Goal: Transaction & Acquisition: Purchase product/service

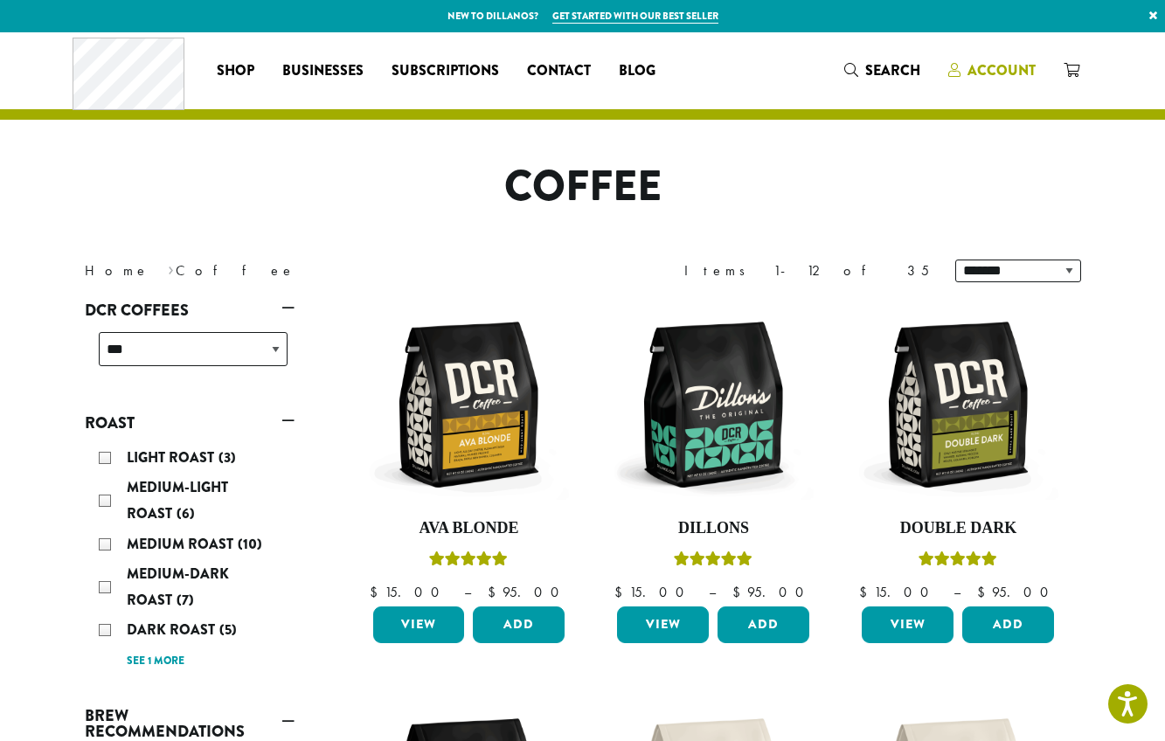
click at [989, 67] on span "Account" at bounding box center [1002, 70] width 68 height 20
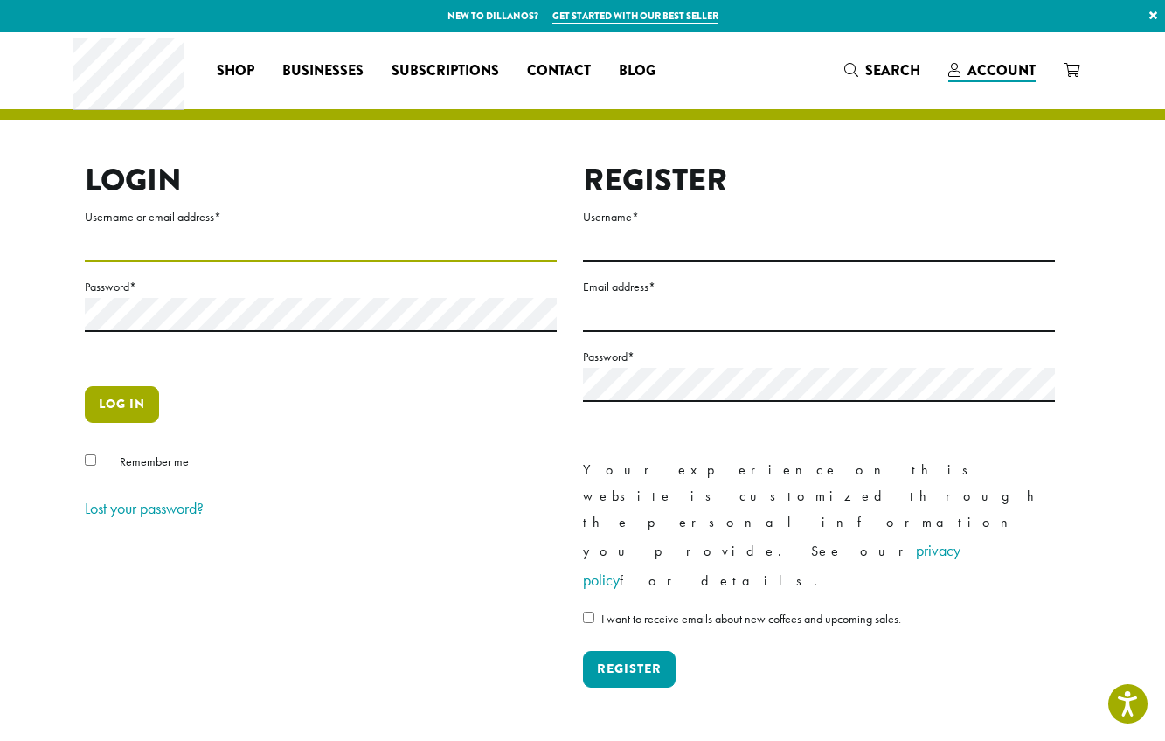
type input "******"
click at [133, 406] on button "Log in" at bounding box center [122, 404] width 74 height 37
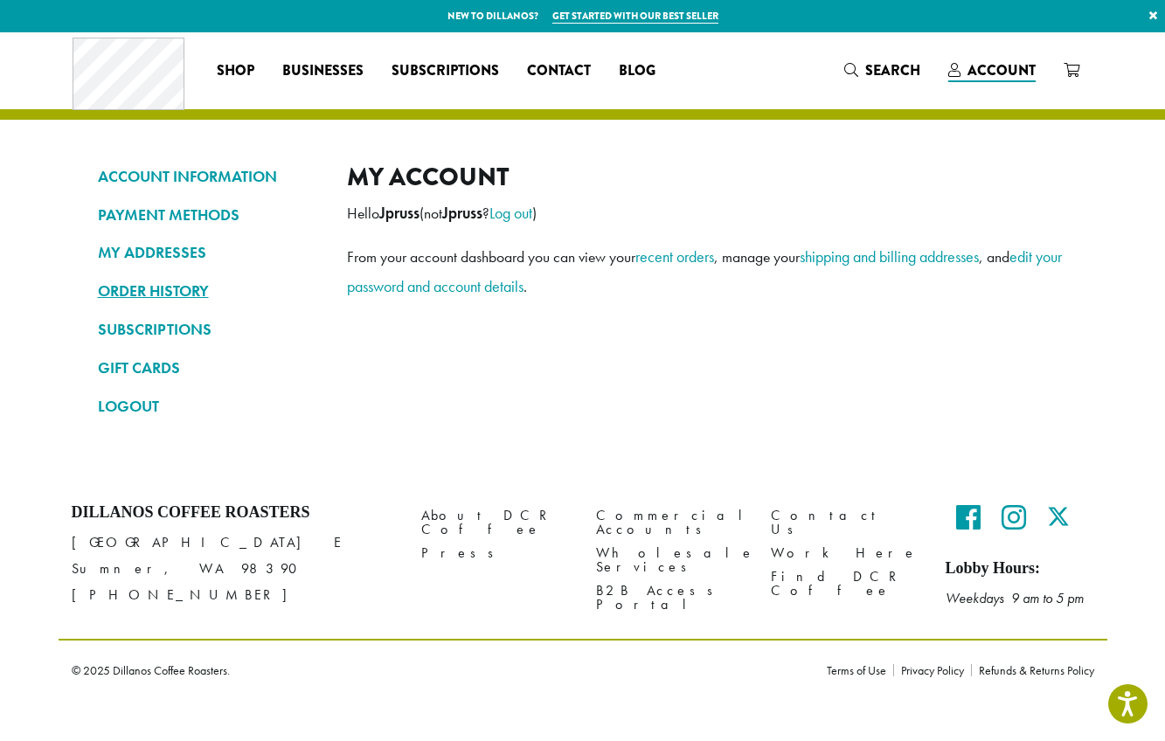
click at [145, 288] on link "ORDER HISTORY" at bounding box center [209, 291] width 223 height 30
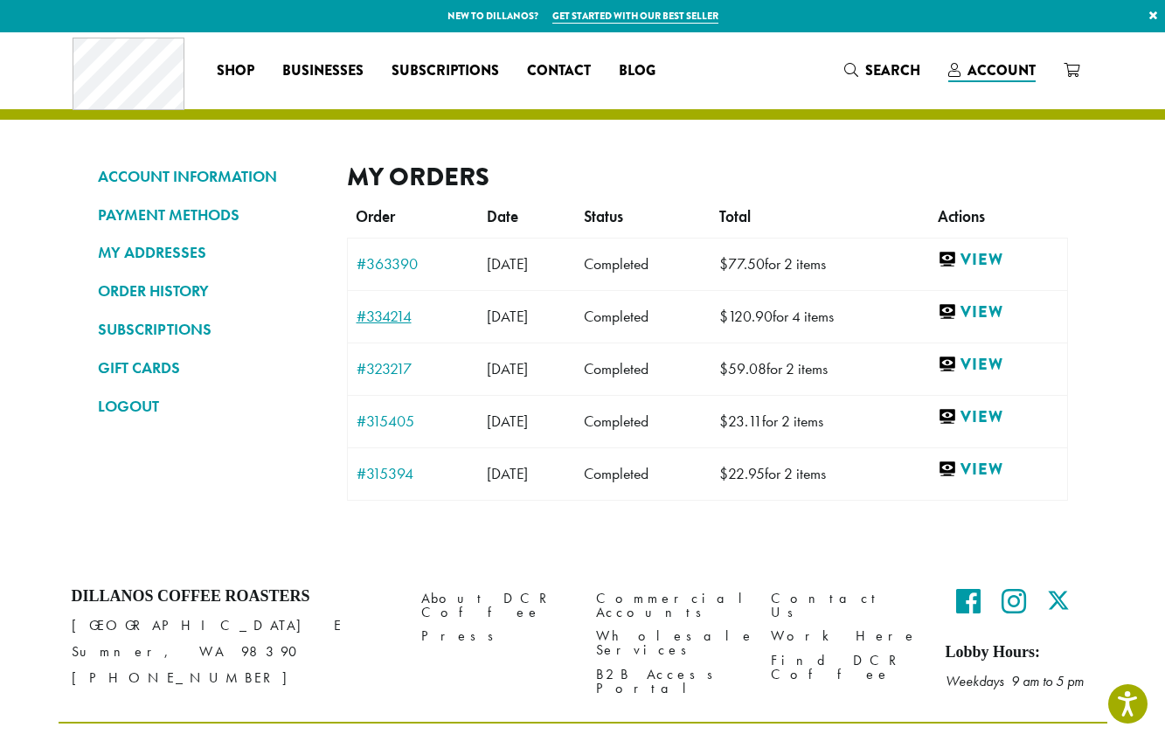
click at [387, 317] on link "#334214" at bounding box center [413, 317] width 113 height 16
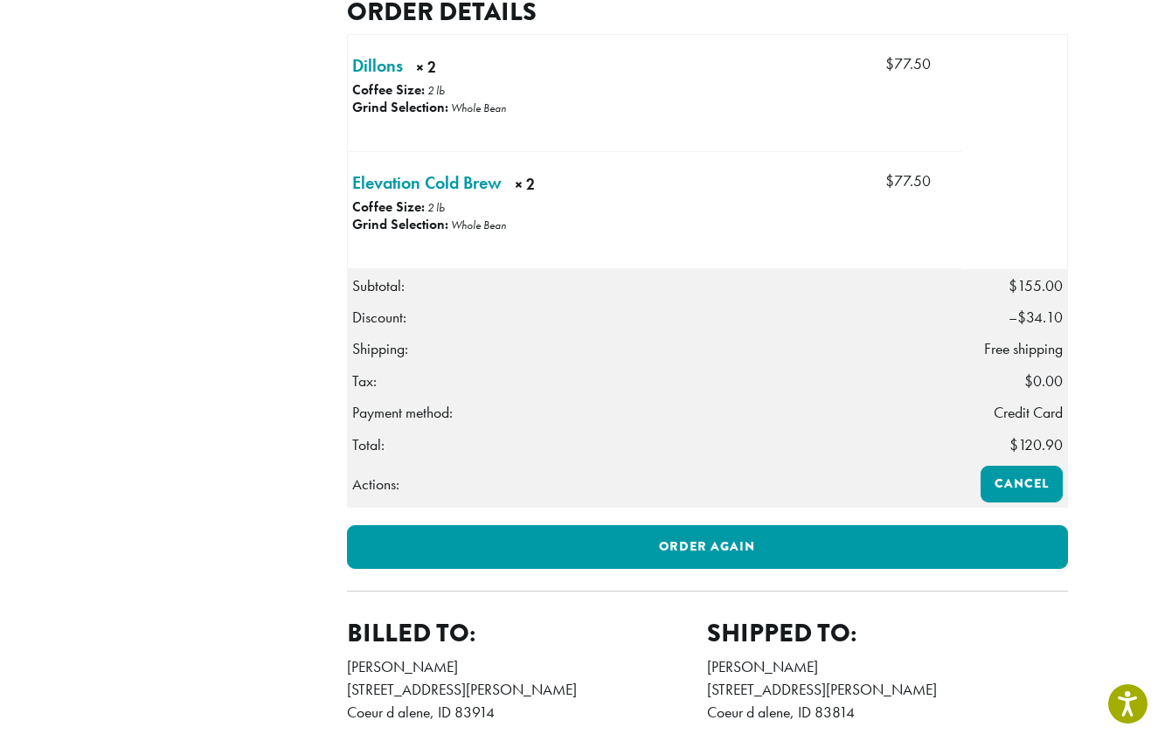
scroll to position [503, 0]
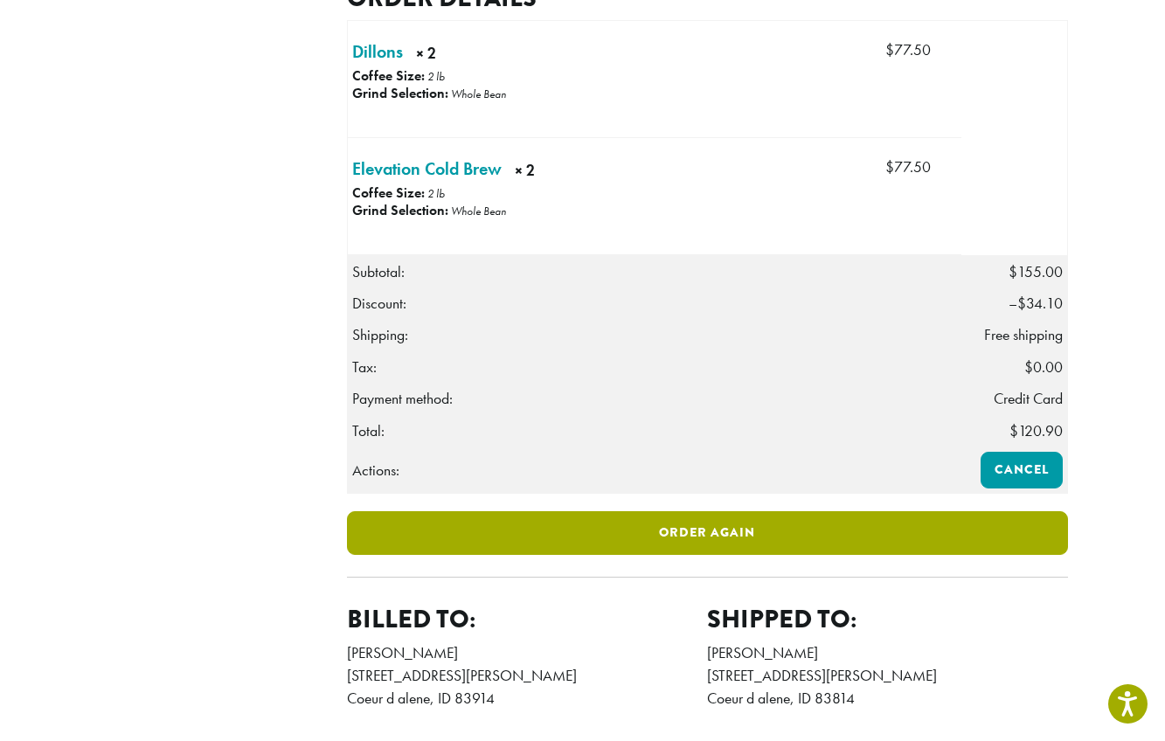
click at [733, 555] on link "Order again" at bounding box center [707, 533] width 721 height 44
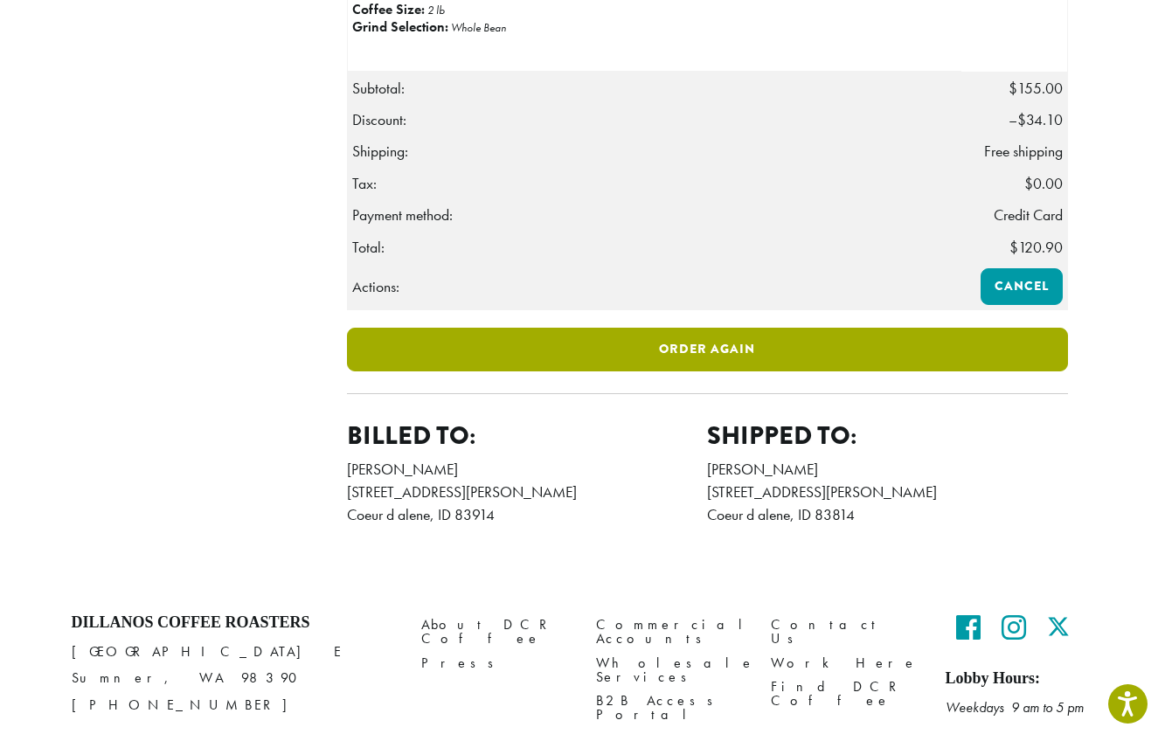
scroll to position [666, 0]
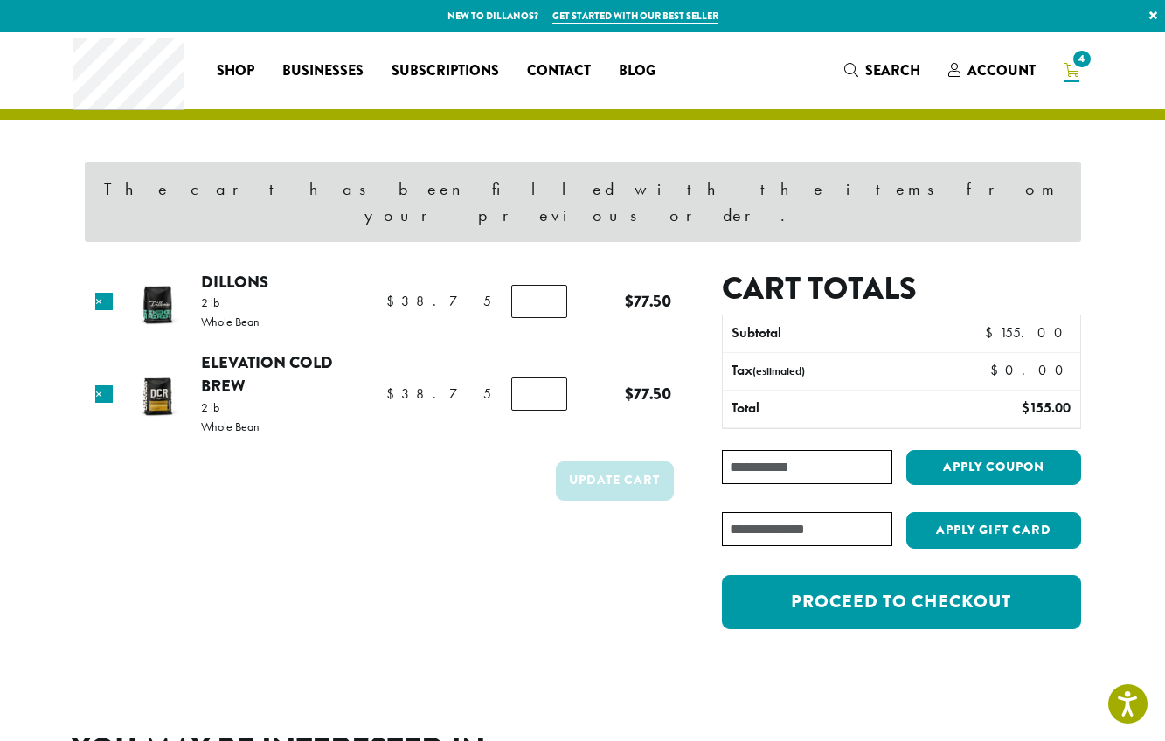
click at [753, 450] on input "Coupon:" at bounding box center [807, 467] width 170 height 34
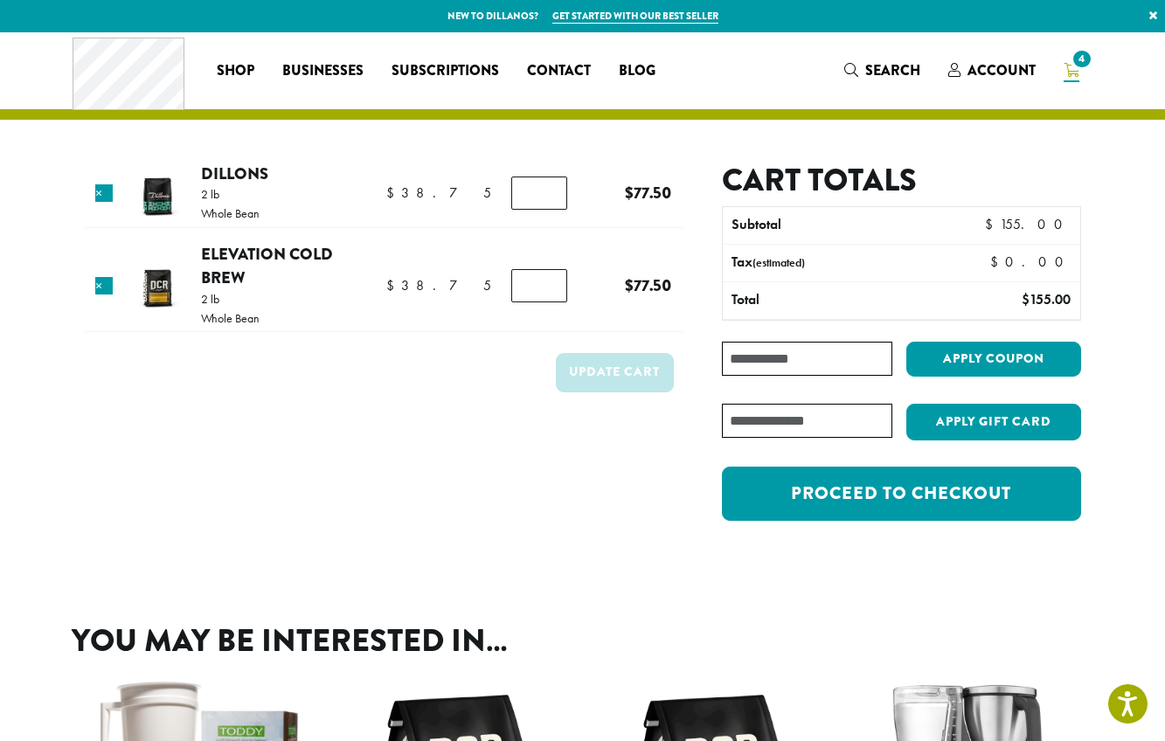
click at [574, 487] on form "Product Price Quantity Subtotal × Dillons 2 lb Whole Bean $ 38.75 $ 38.75 Dillo…" at bounding box center [384, 351] width 598 height 378
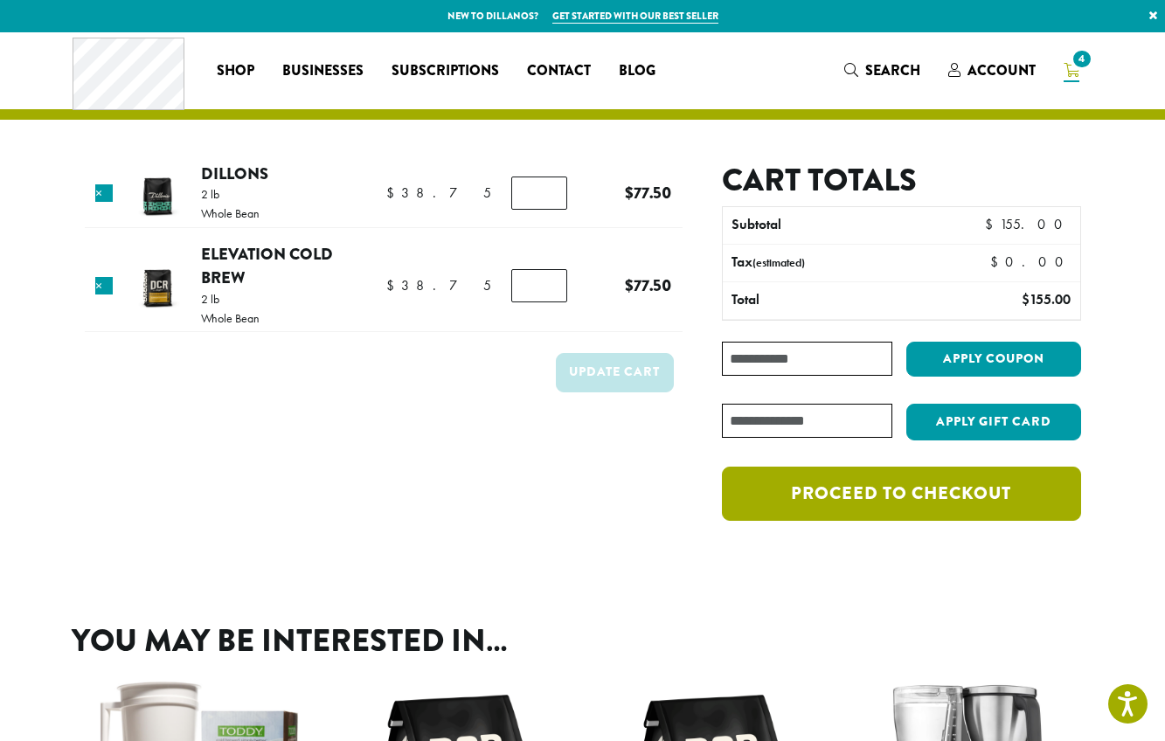
click at [889, 490] on link "Proceed to checkout" at bounding box center [901, 494] width 358 height 54
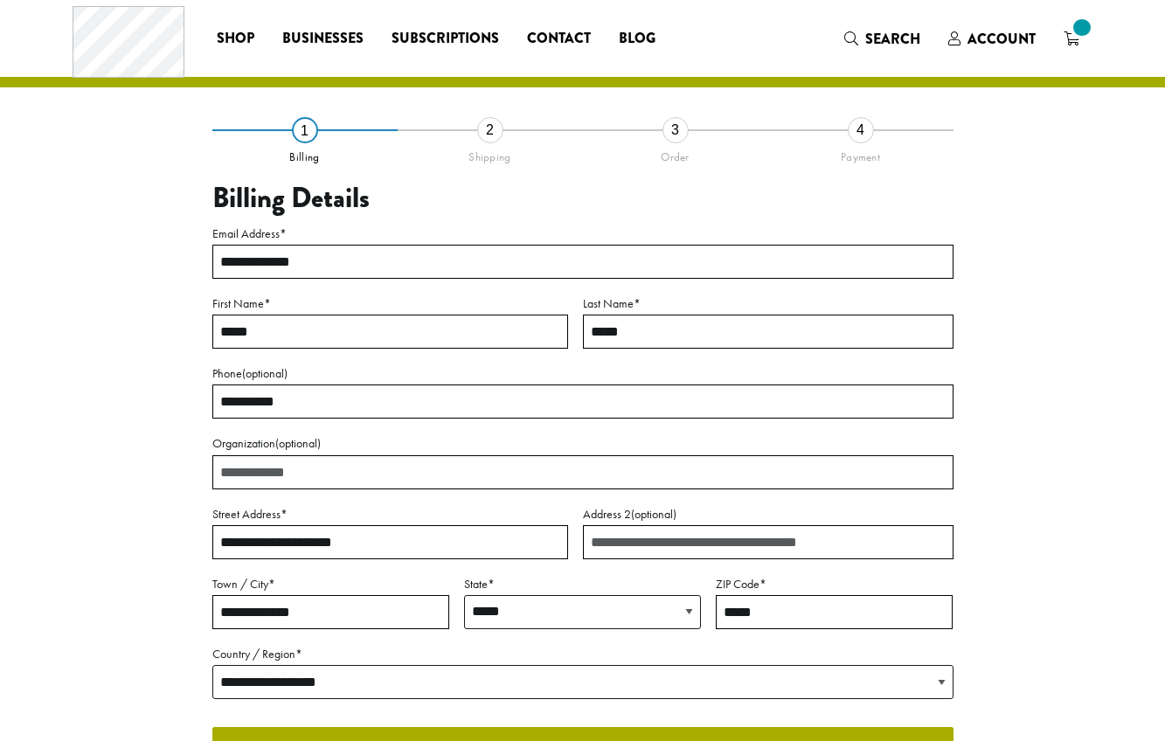
select select "**"
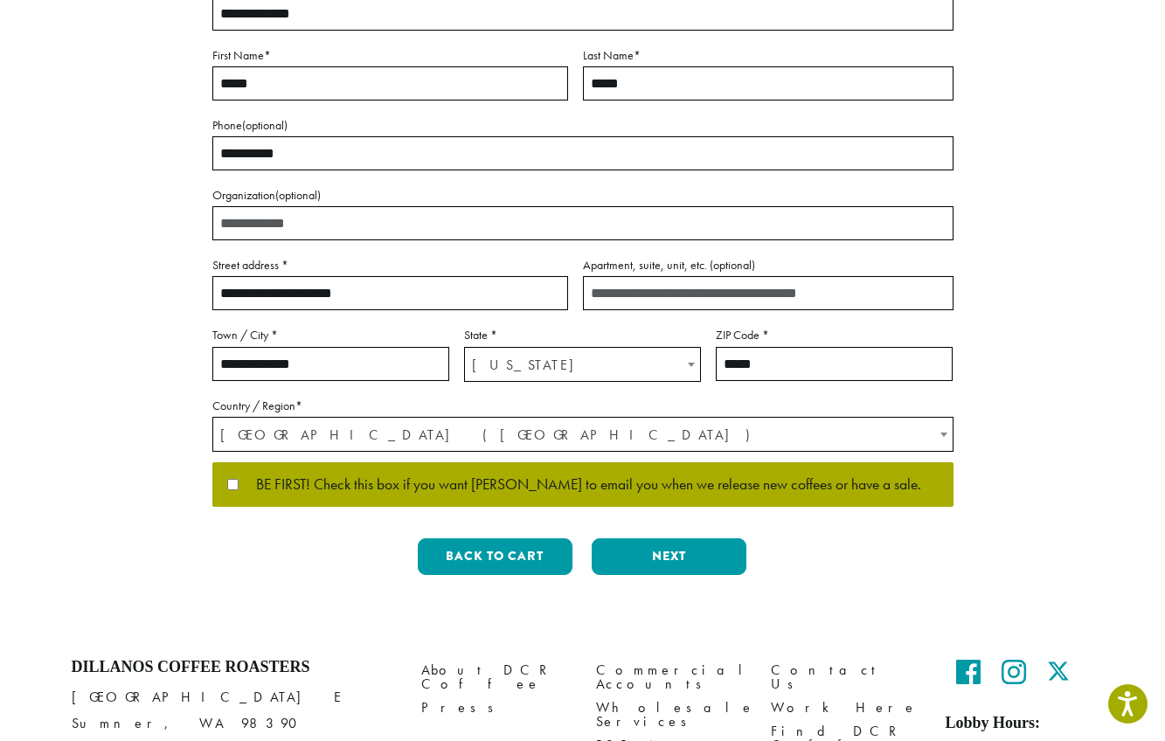
scroll to position [286, 0]
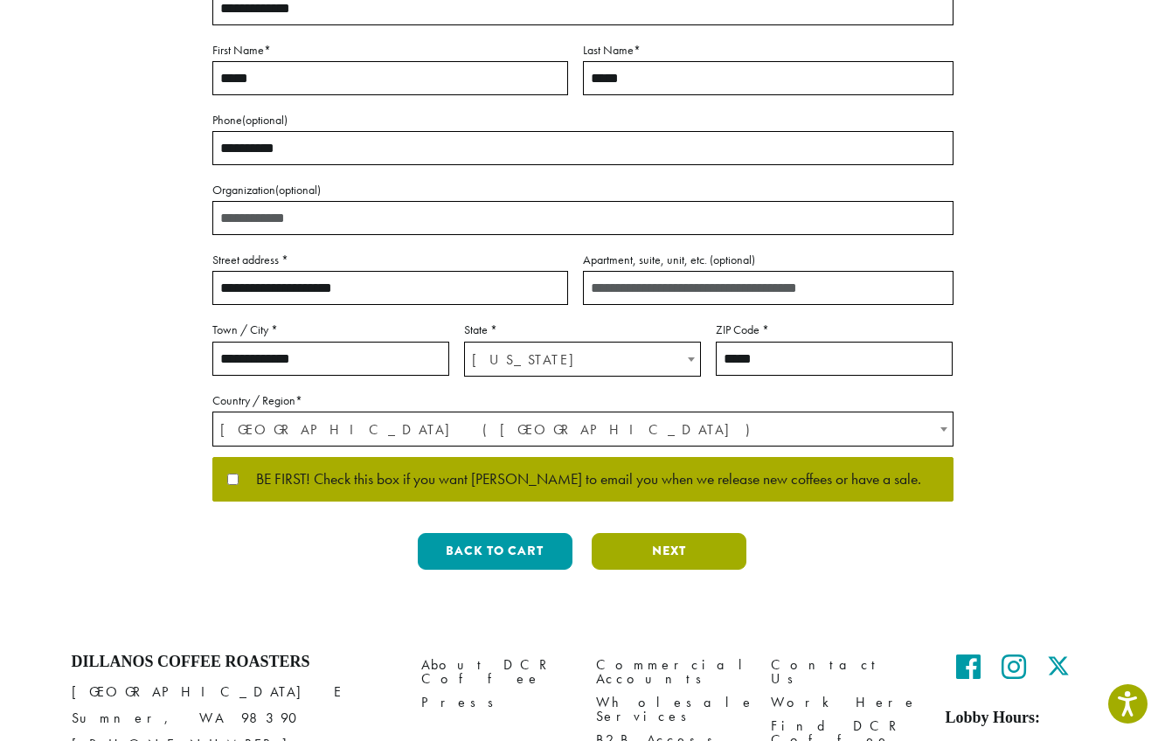
click at [653, 549] on button "Next" at bounding box center [669, 551] width 155 height 37
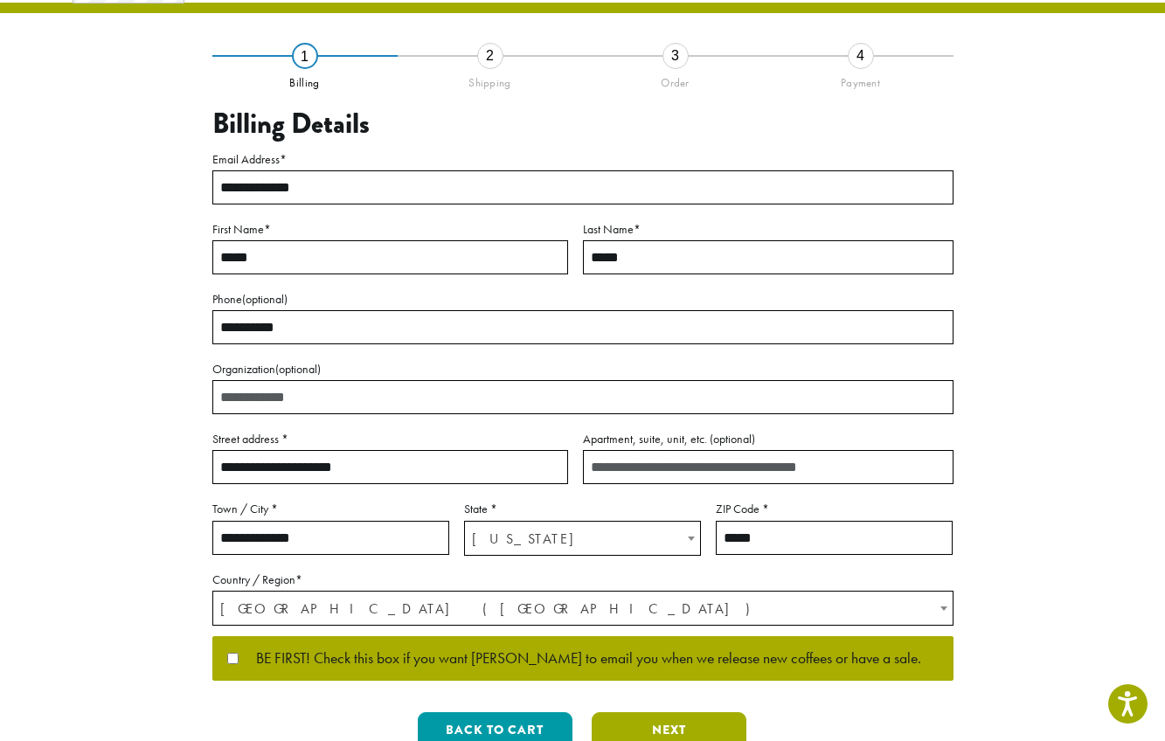
scroll to position [0, 0]
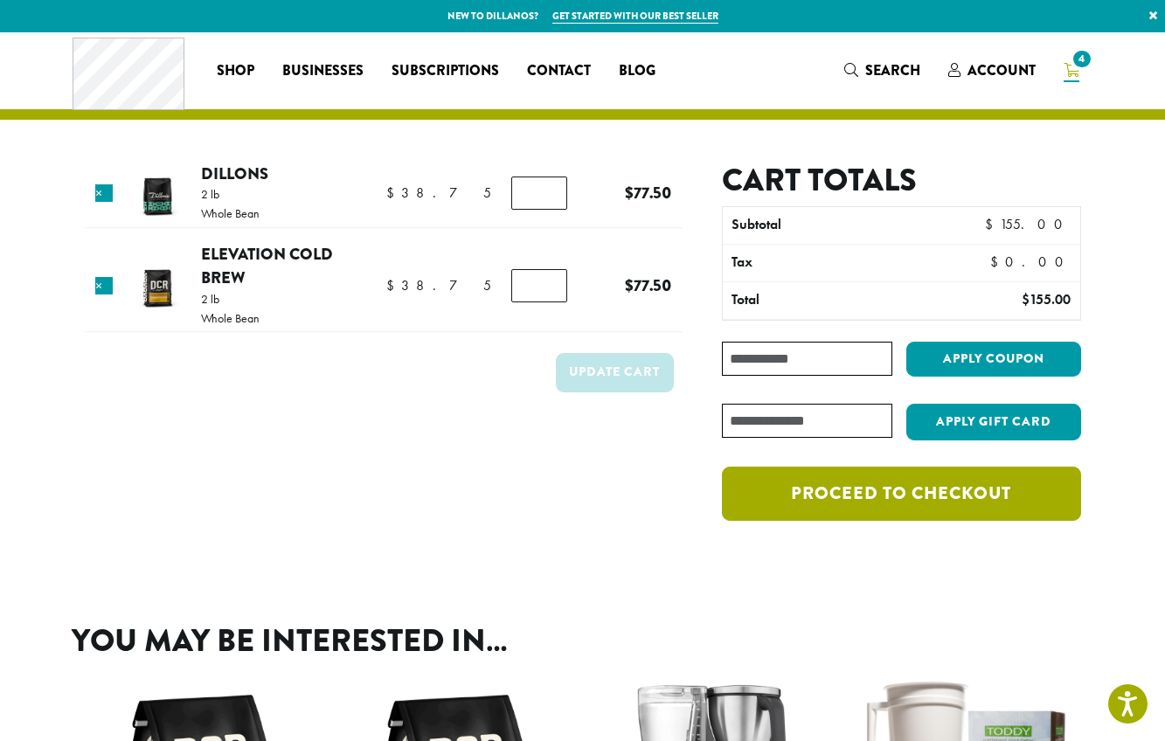
click at [892, 492] on link "Proceed to checkout" at bounding box center [901, 494] width 358 height 54
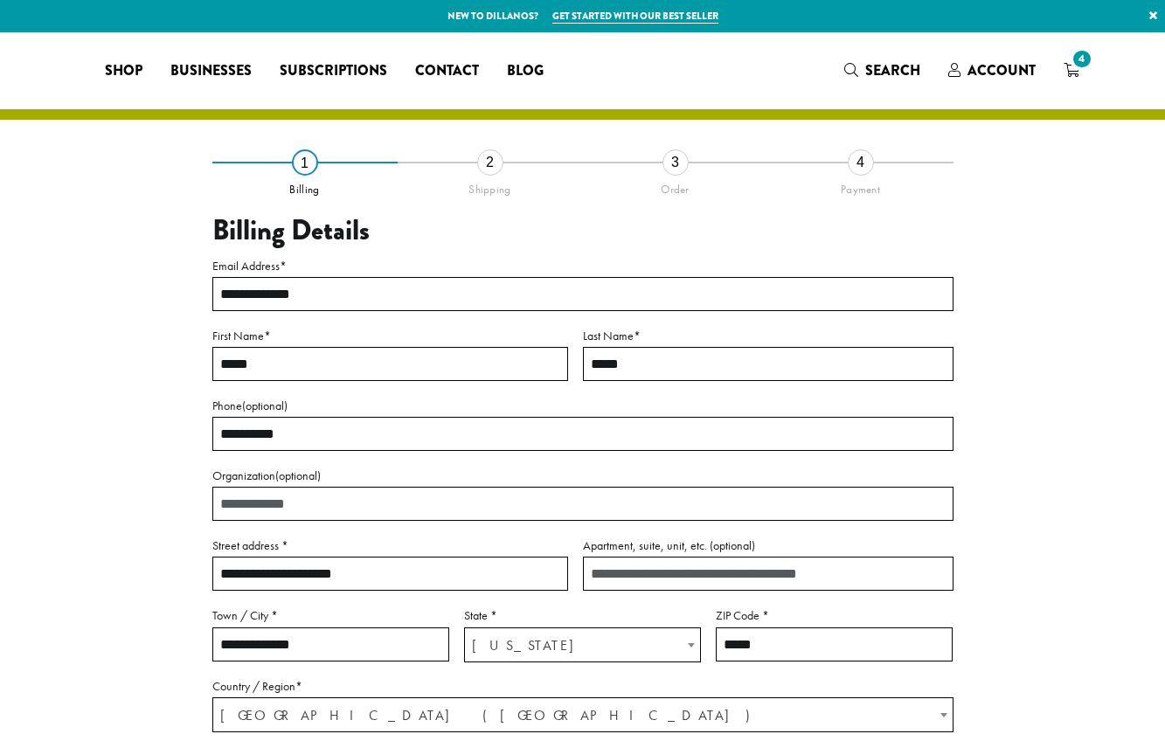
select select "**"
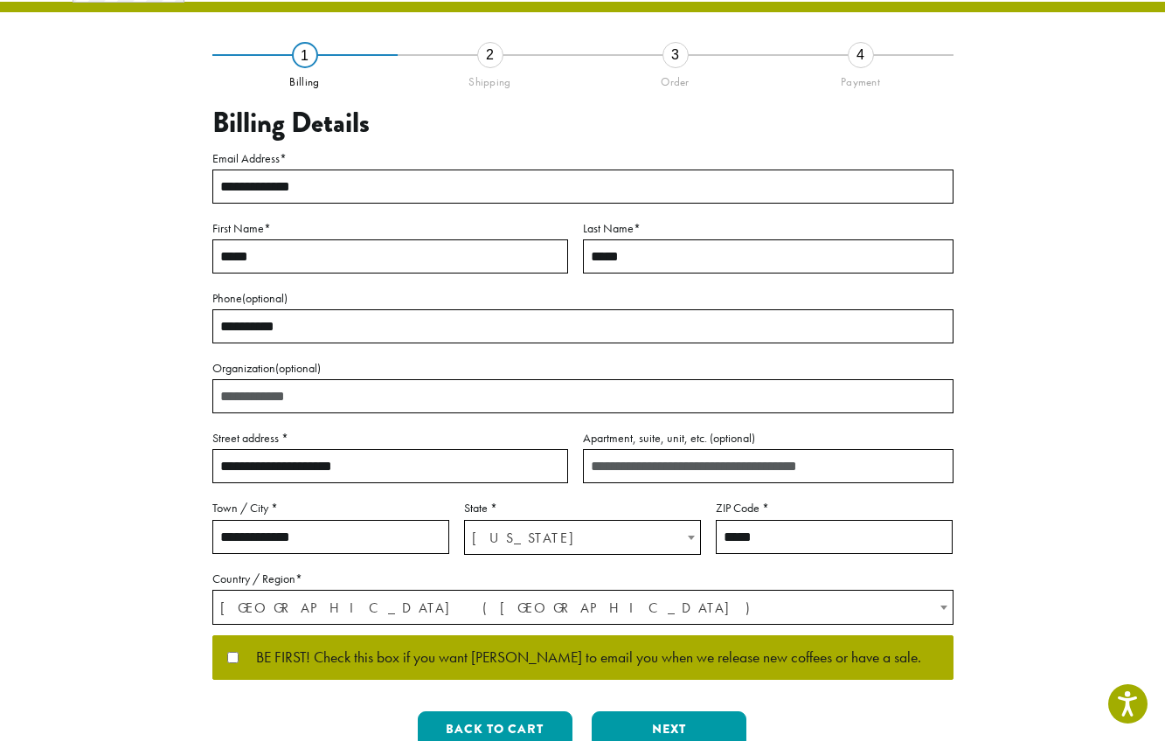
scroll to position [394, 0]
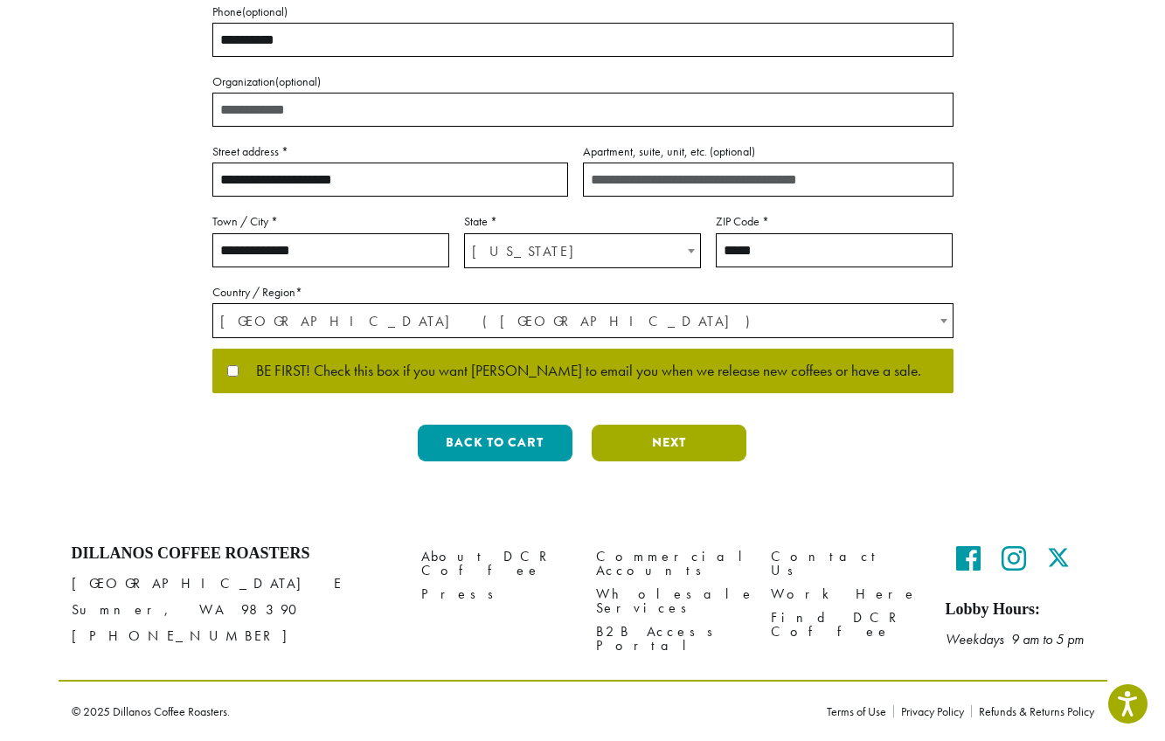
click at [651, 448] on button "Next" at bounding box center [669, 443] width 155 height 37
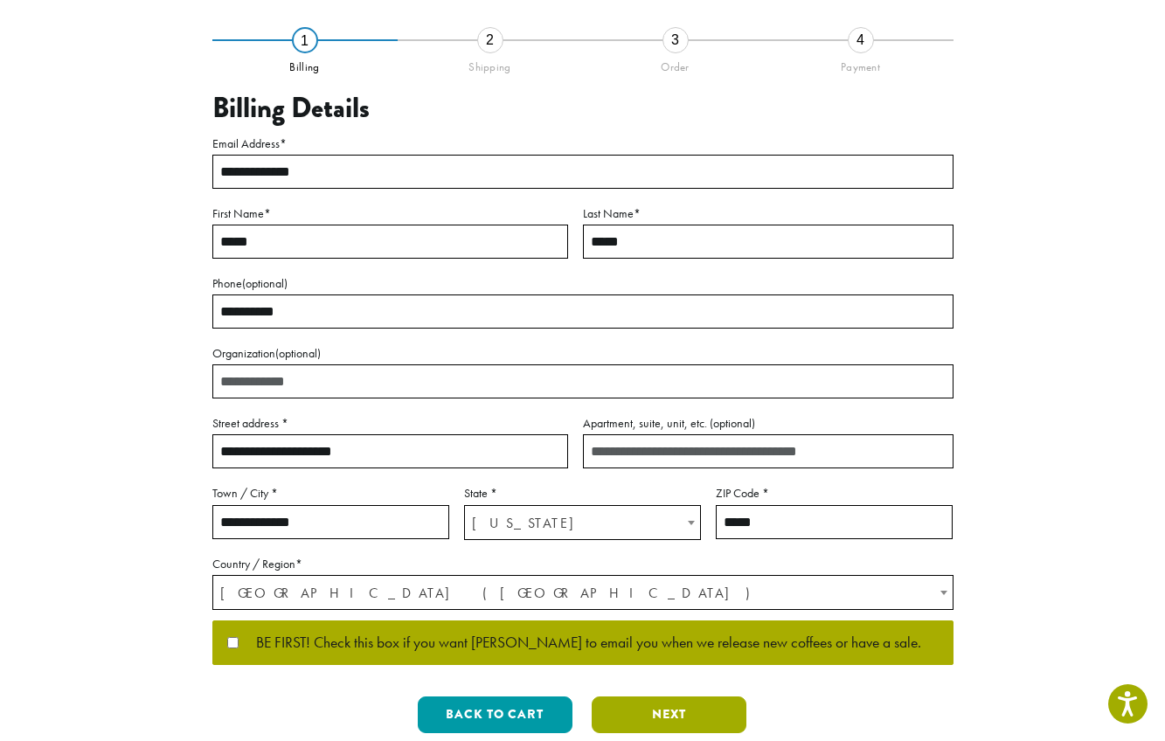
scroll to position [0, 0]
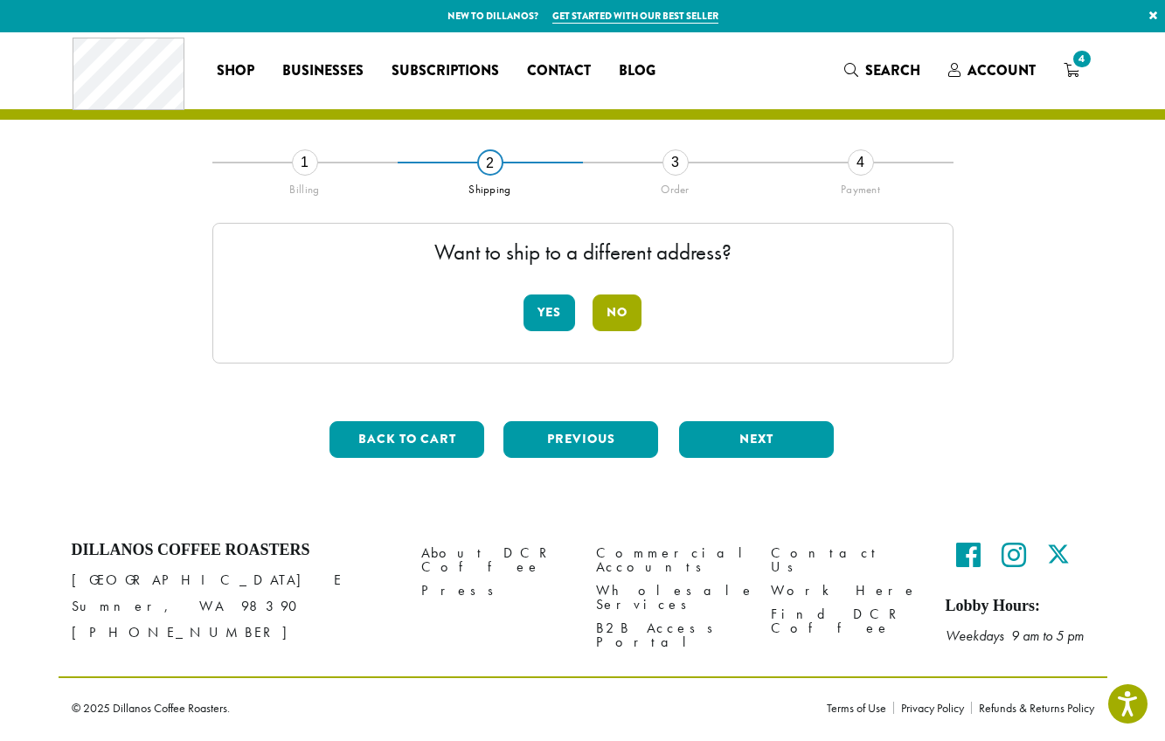
click at [616, 319] on button "No" at bounding box center [617, 313] width 49 height 37
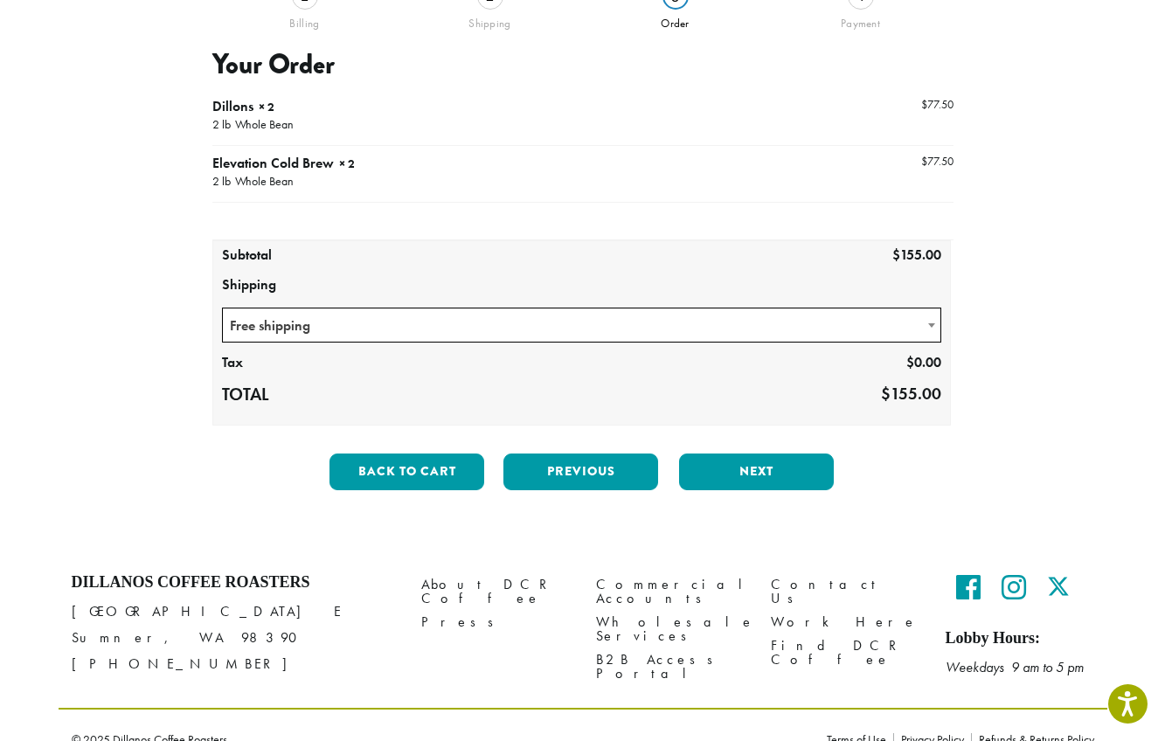
scroll to position [194, 0]
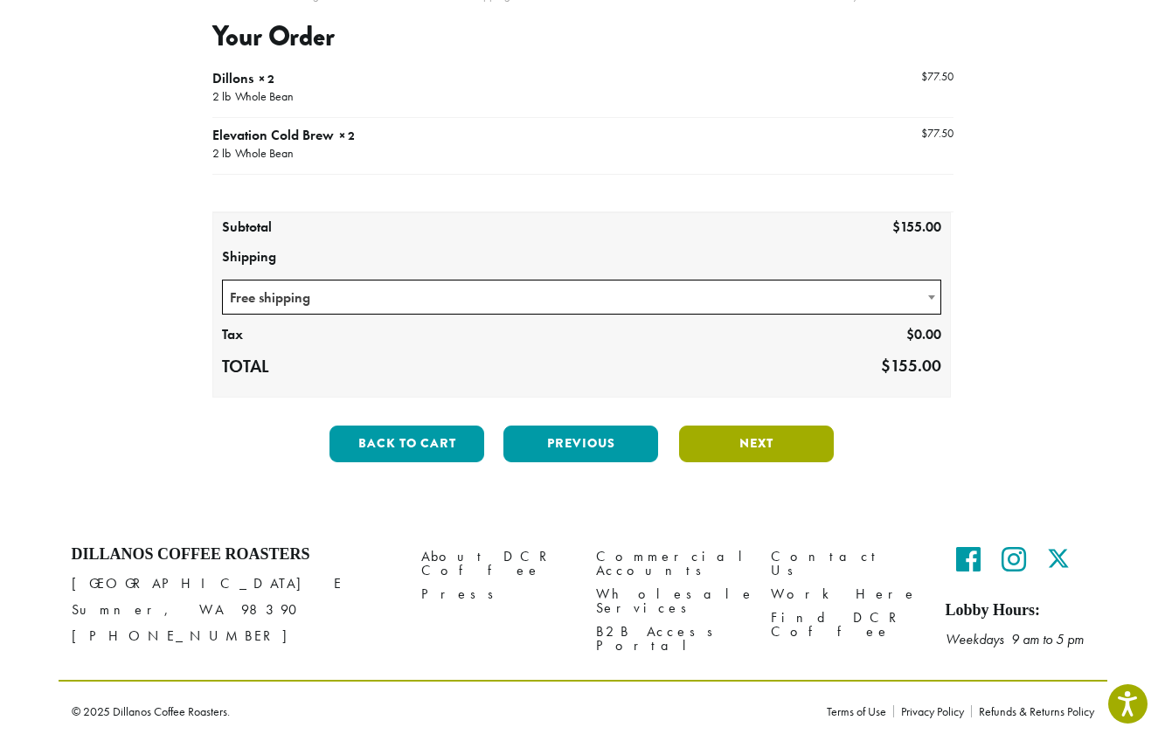
click at [753, 448] on button "Next" at bounding box center [756, 444] width 155 height 37
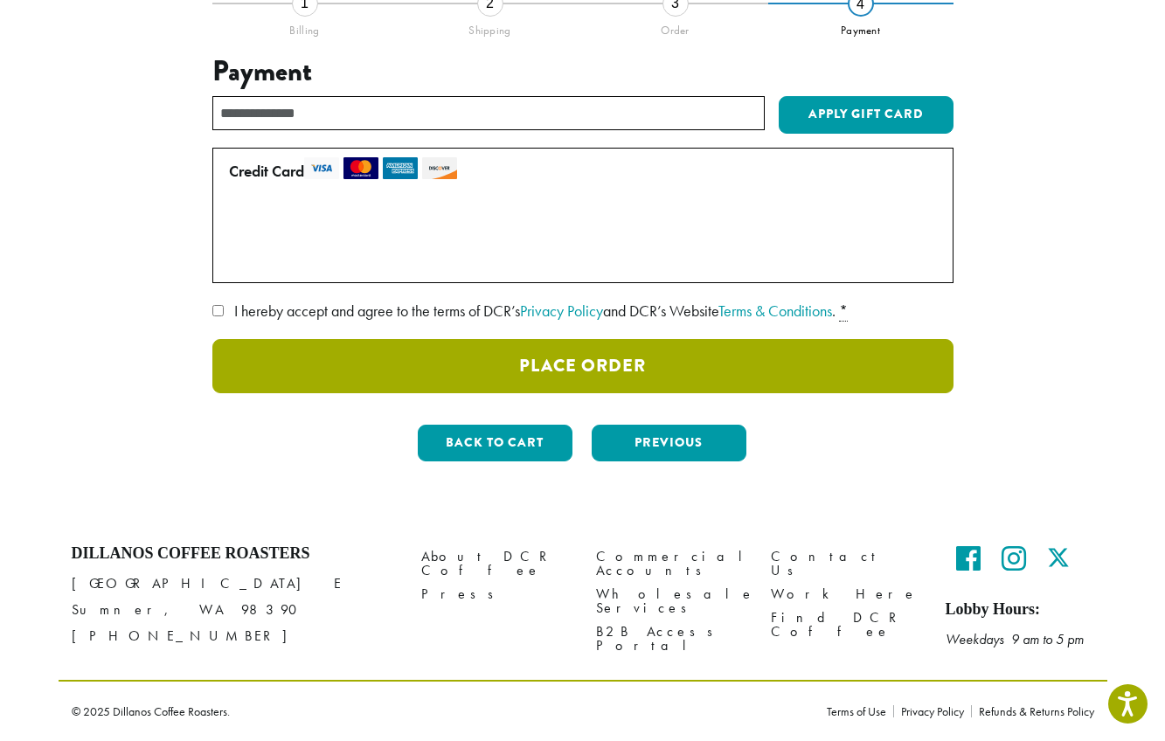
click at [611, 377] on button "Place Order" at bounding box center [582, 366] width 741 height 54
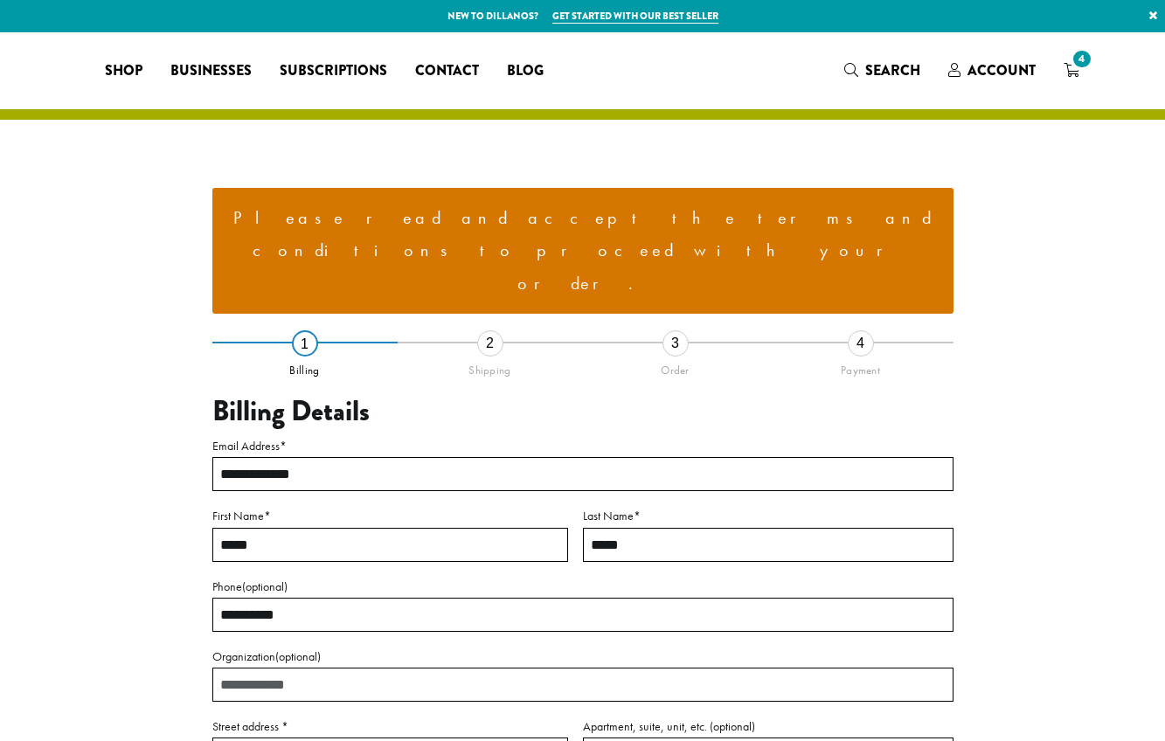
select select "**"
